Goal: Information Seeking & Learning: Check status

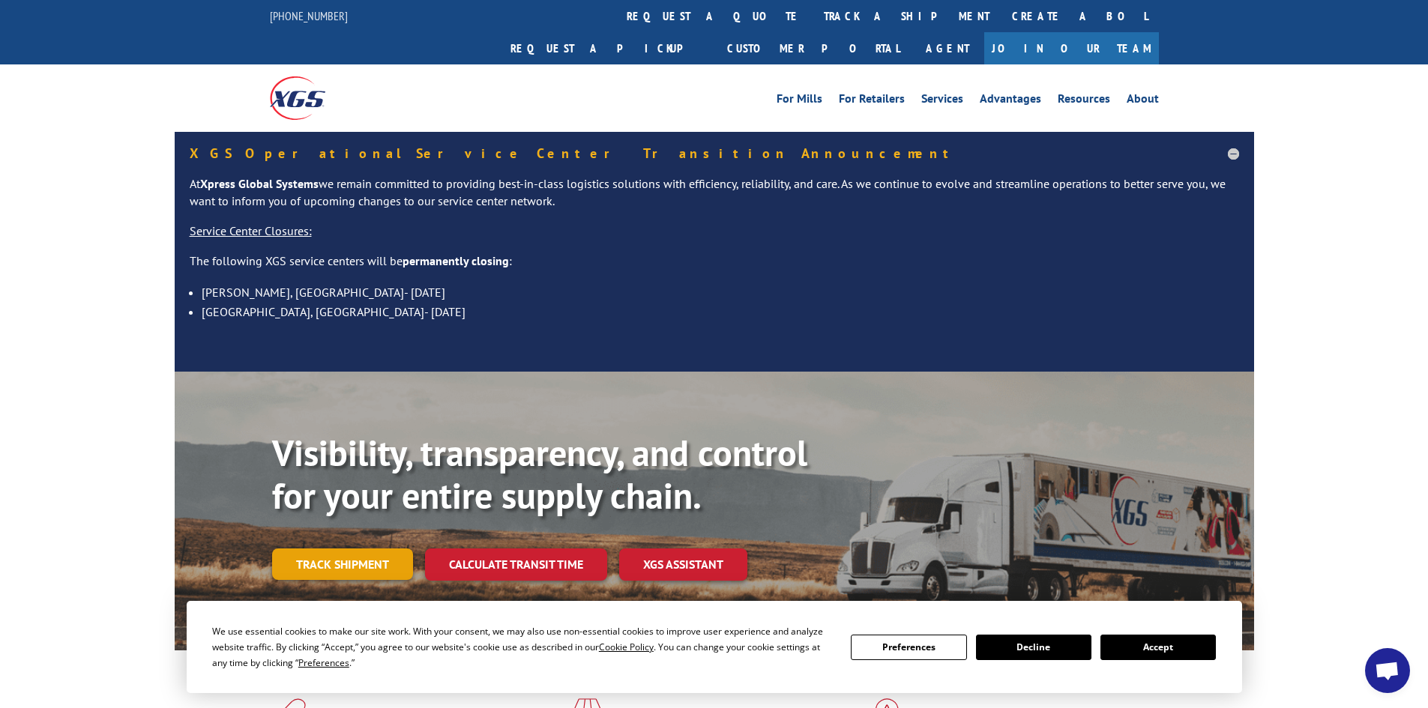
click at [337, 549] on link "Track shipment" at bounding box center [342, 564] width 141 height 31
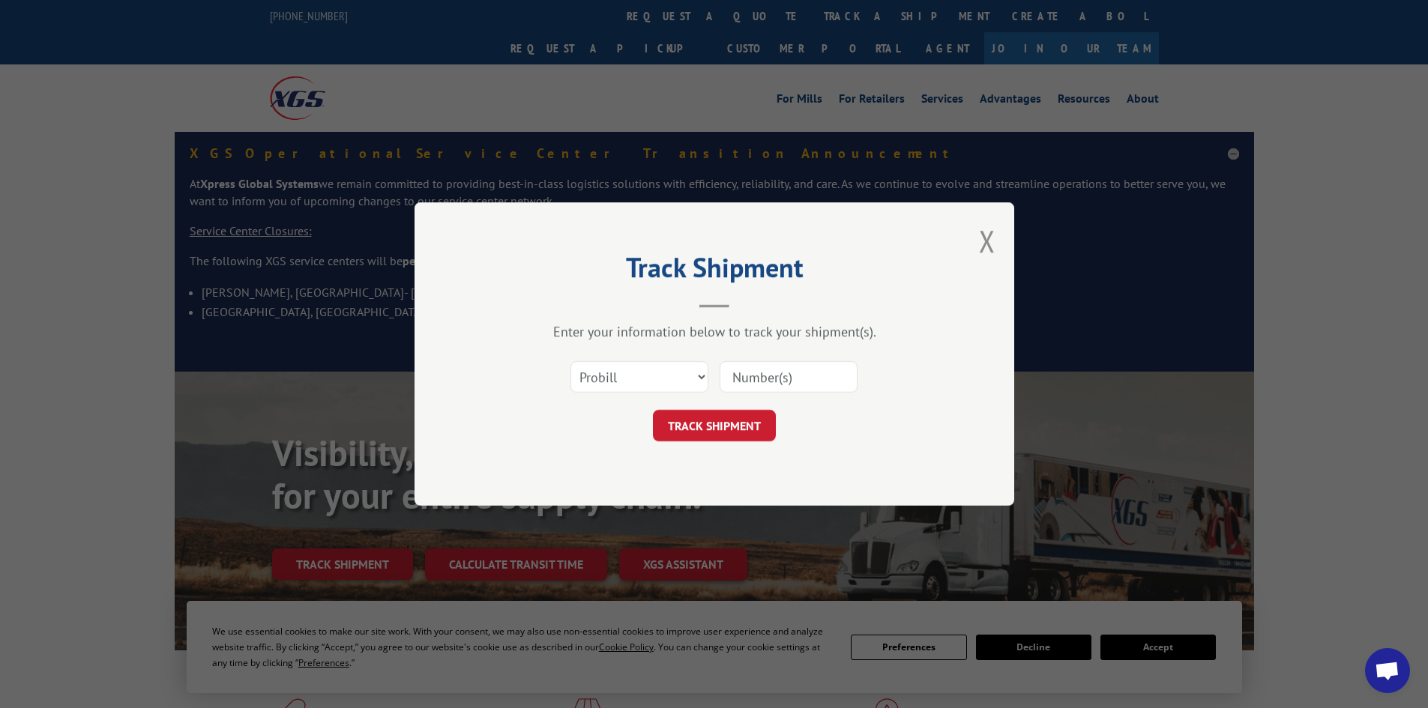
click at [692, 354] on div "Select category... Probill BOL PO" at bounding box center [715, 376] width 450 height 49
click at [689, 385] on select "Select category... Probill BOL PO" at bounding box center [639, 376] width 138 height 31
select select "bol"
click at [570, 361] on select "Select category... Probill BOL PO" at bounding box center [639, 376] width 138 height 31
click at [748, 386] on input at bounding box center [789, 376] width 138 height 31
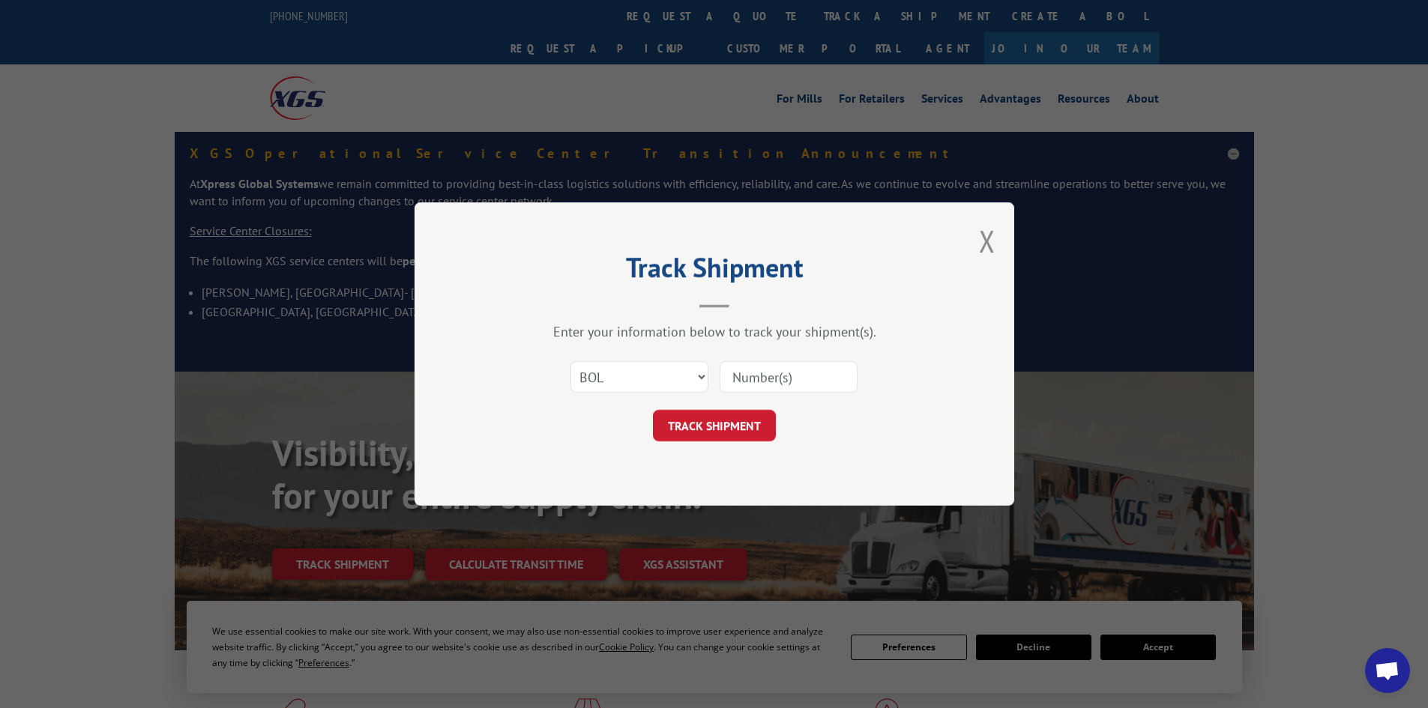
paste input "5106624"
type input "5106624"
click at [653, 410] on button "TRACK SHIPMENT" at bounding box center [714, 425] width 123 height 31
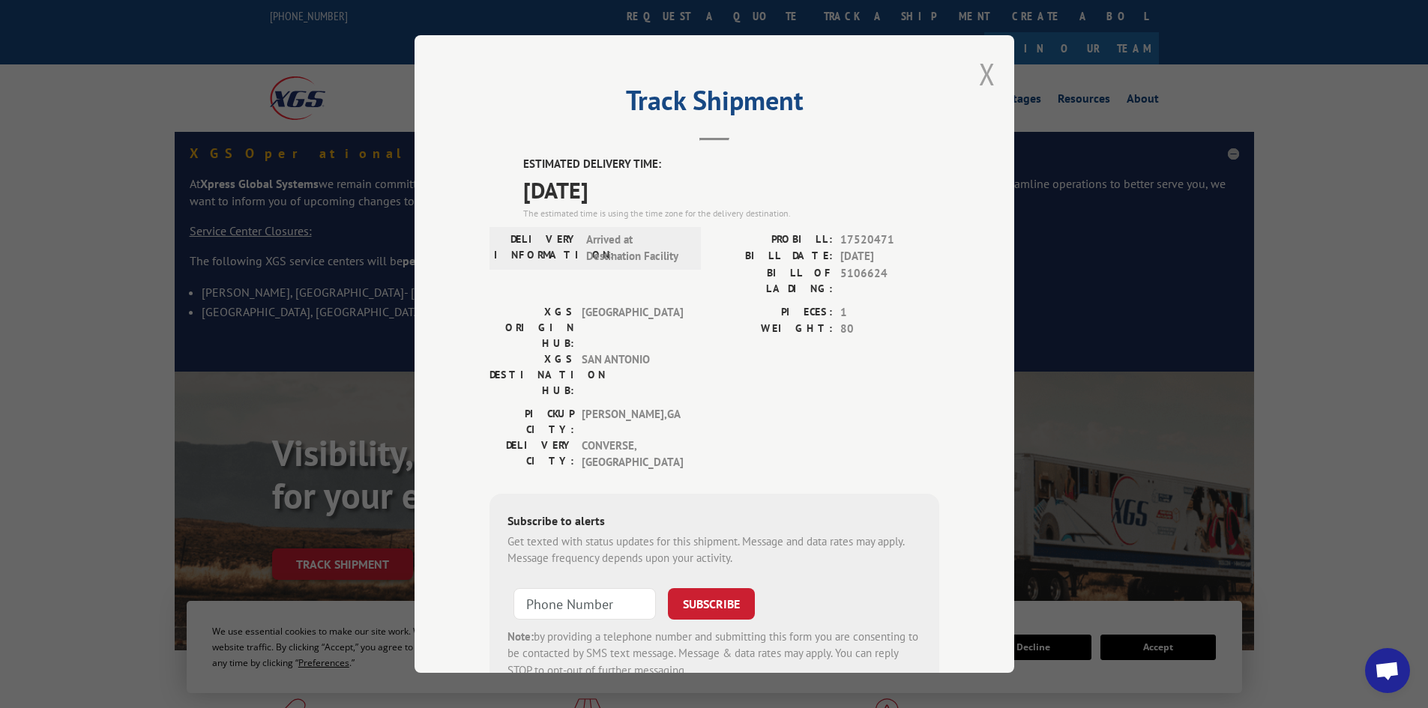
click at [979, 79] on button "Close modal" at bounding box center [987, 74] width 16 height 40
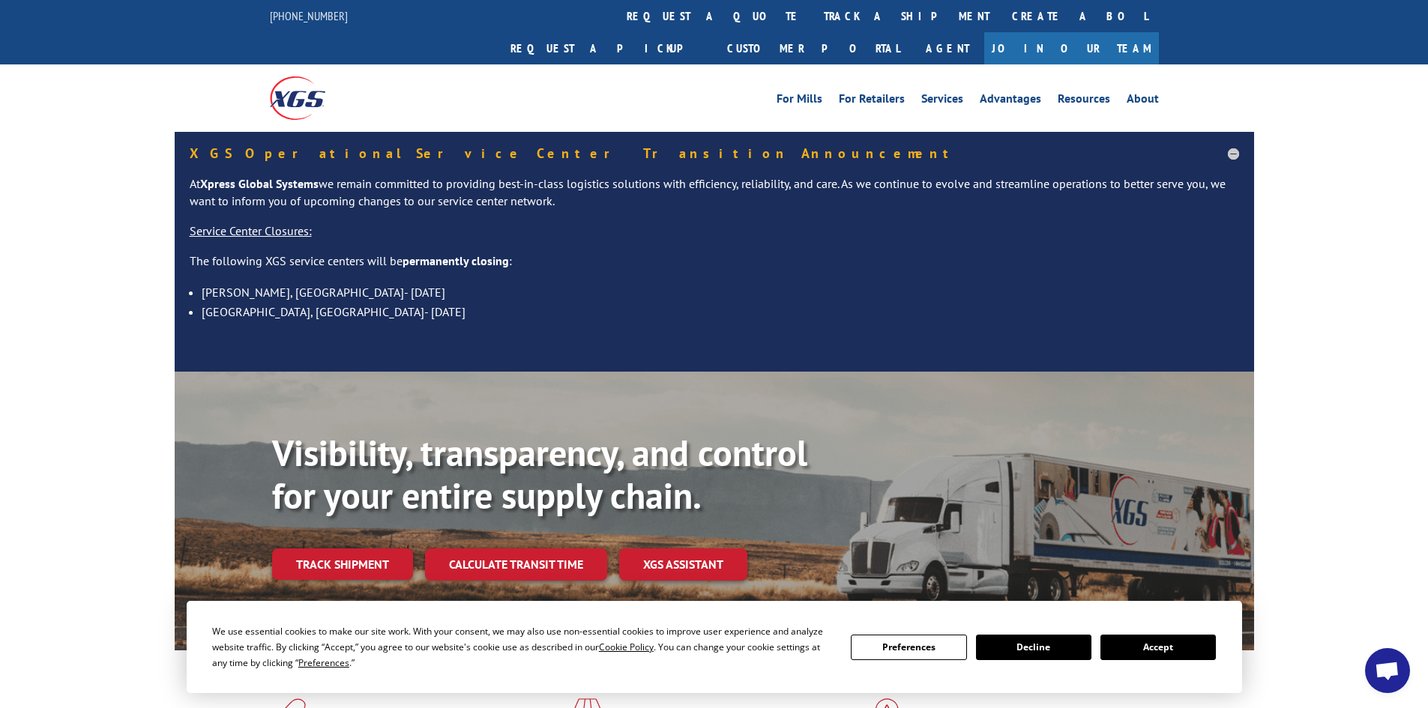
click at [287, 76] on img at bounding box center [297, 97] width 55 height 43
click at [395, 549] on link "Track shipment" at bounding box center [342, 564] width 141 height 31
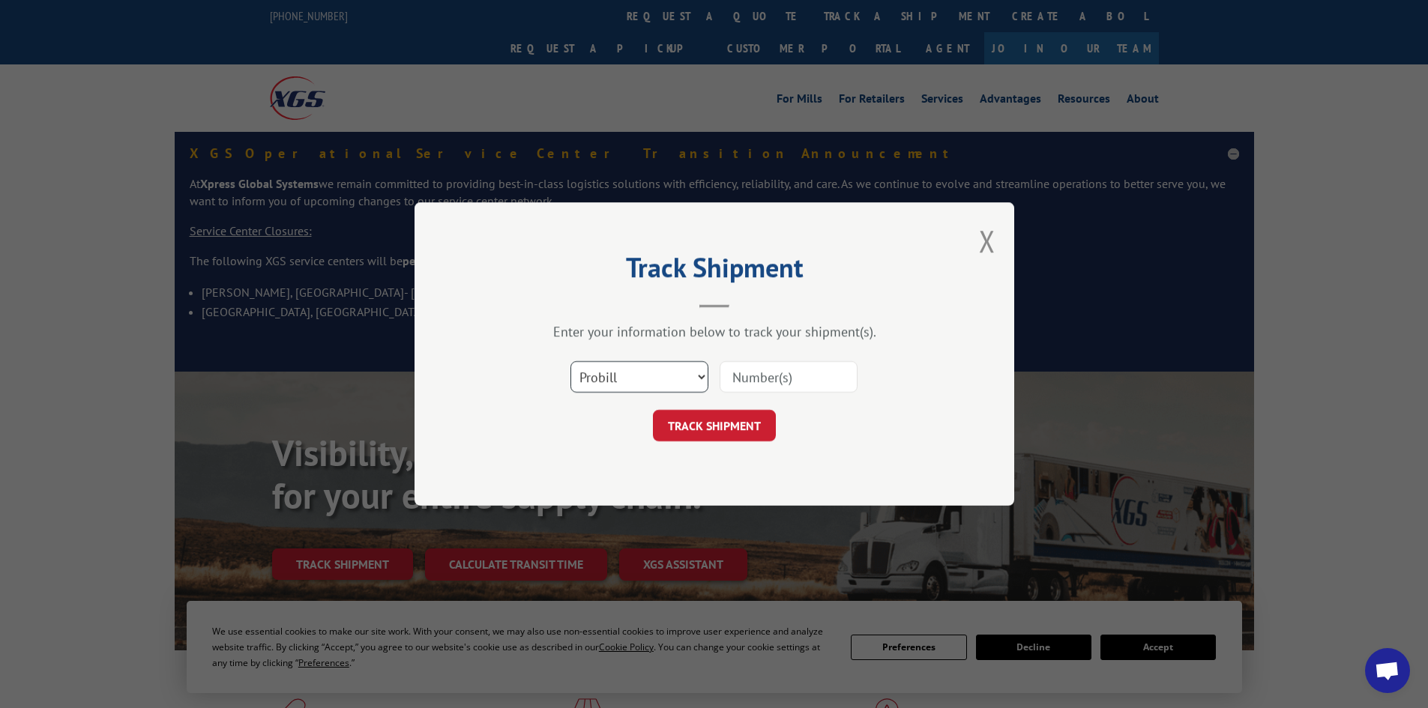
click at [610, 384] on select "Select category... Probill BOL PO" at bounding box center [639, 376] width 138 height 31
select select "bol"
click at [570, 361] on select "Select category... Probill BOL PO" at bounding box center [639, 376] width 138 height 31
click at [751, 371] on input at bounding box center [789, 376] width 138 height 31
paste input "5993281"
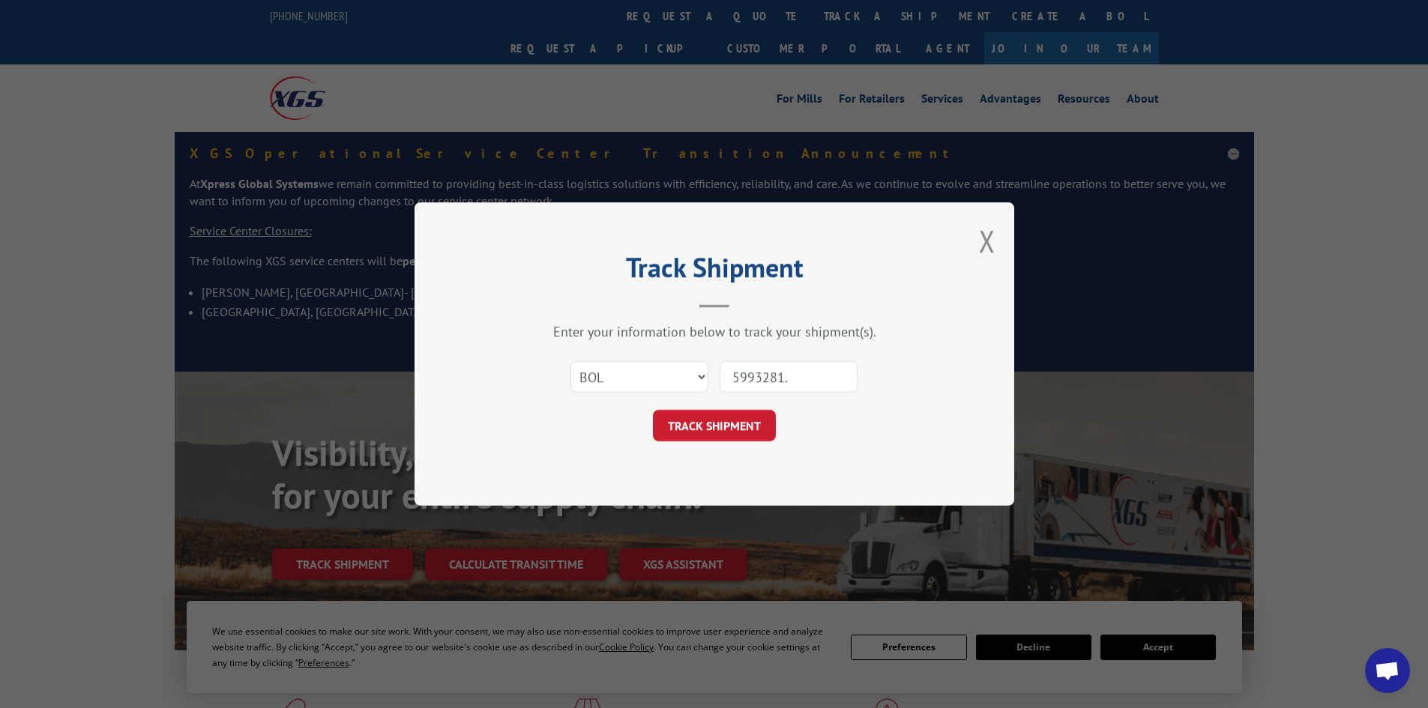
type input "5993281"
click button "TRACK SHIPMENT" at bounding box center [714, 425] width 123 height 31
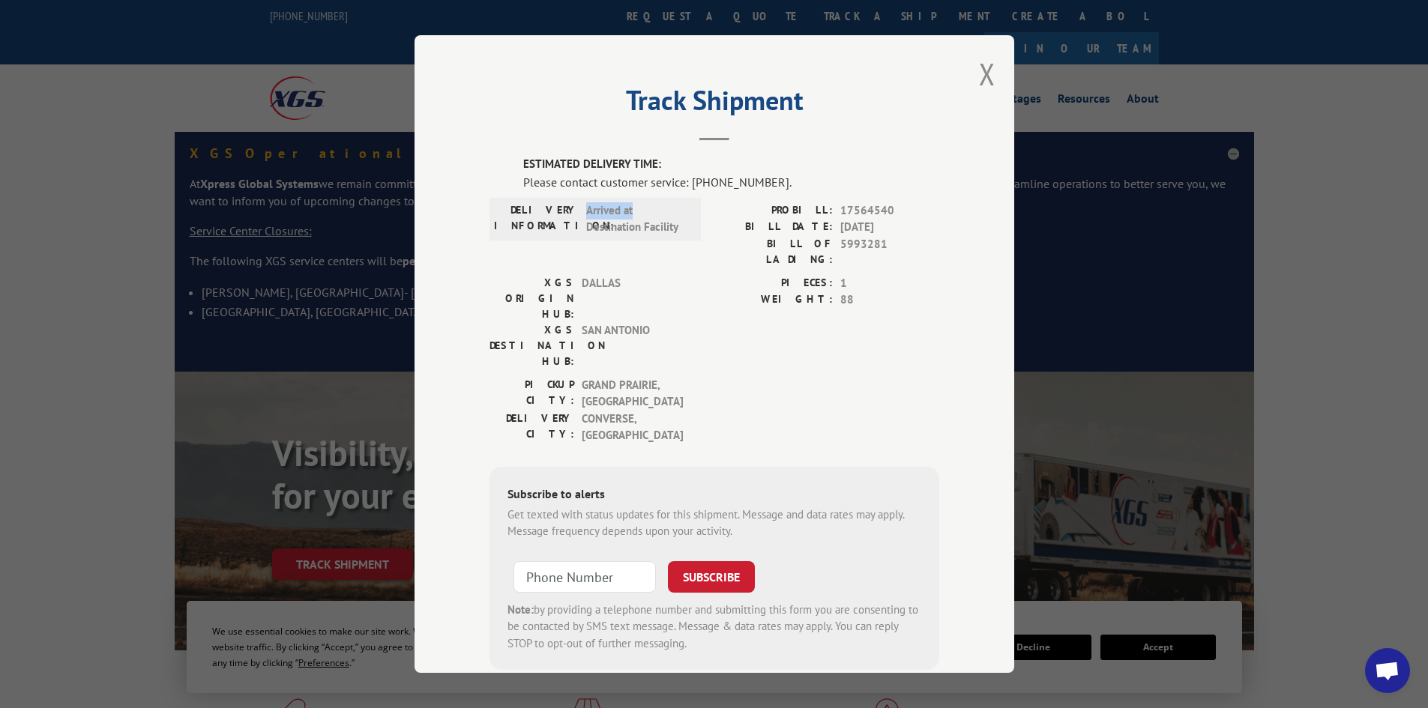
drag, startPoint x: 578, startPoint y: 210, endPoint x: 655, endPoint y: 211, distance: 77.2
click at [655, 211] on div "DELIVERY INFORMATION: Arrived at Destination Facility" at bounding box center [595, 219] width 202 height 34
click at [684, 230] on div "DELIVERY INFORMATION: Arrived at Destination Facility" at bounding box center [595, 219] width 202 height 34
drag, startPoint x: 684, startPoint y: 230, endPoint x: 586, endPoint y: 205, distance: 101.5
click at [586, 205] on div "DELIVERY INFORMATION: Arrived at Destination Facility" at bounding box center [595, 219] width 202 height 34
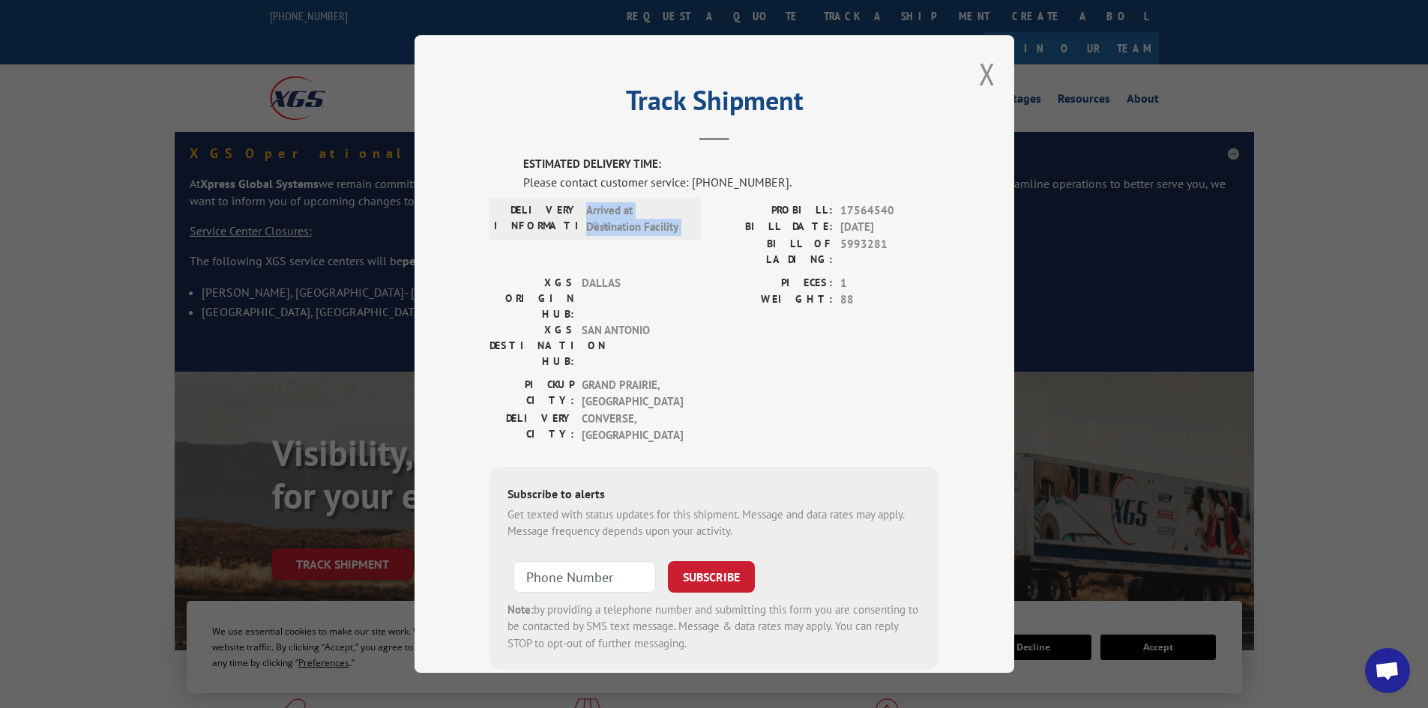
copy span "Arrived at Destination Facility"
click at [979, 73] on button "Close modal" at bounding box center [987, 74] width 16 height 40
